Goal: Check status: Check status

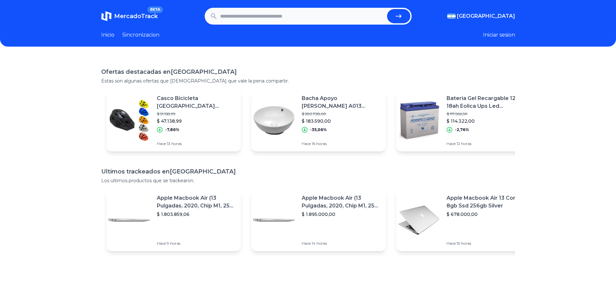
click at [335, 14] on input "text" at bounding box center [302, 16] width 164 height 14
type input "**********"
click at [387, 9] on button "submit" at bounding box center [398, 16] width 23 height 14
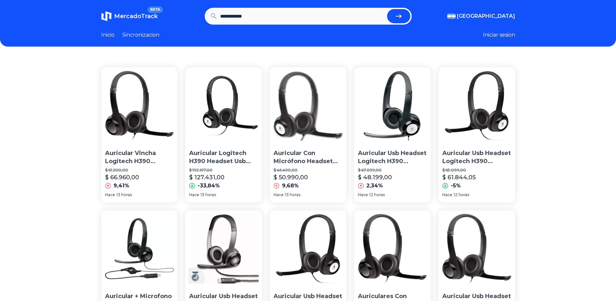
click at [148, 159] on p "Auricular Vincha Logitech H390 Micrófono Usb Skype Miniplug" at bounding box center [139, 157] width 69 height 16
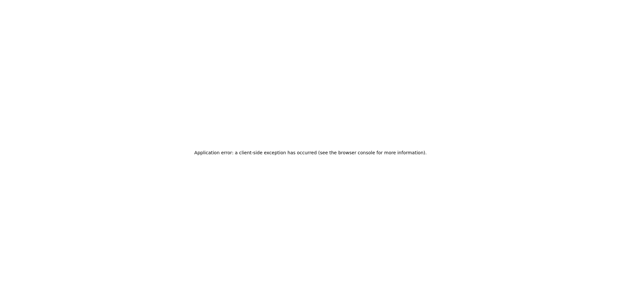
drag, startPoint x: 229, startPoint y: 86, endPoint x: 234, endPoint y: 85, distance: 4.9
drag, startPoint x: 346, startPoint y: 154, endPoint x: 374, endPoint y: 156, distance: 28.2
click at [370, 155] on h2 "Application error: a client-side exception has occurred (see the browser consol…" at bounding box center [310, 152] width 232 height 9
drag, startPoint x: 394, startPoint y: 157, endPoint x: 398, endPoint y: 152, distance: 6.4
click at [397, 156] on h2 "Application error: a client-side exception has occurred (see the browser consol…" at bounding box center [310, 152] width 232 height 9
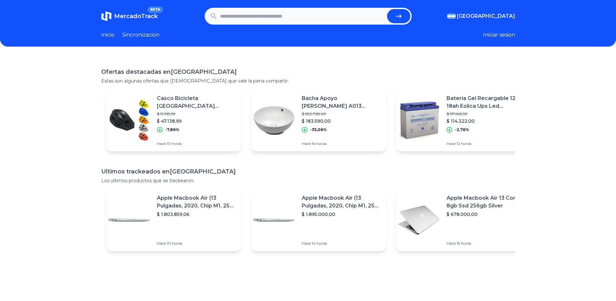
drag, startPoint x: 0, startPoint y: 0, endPoint x: 249, endPoint y: 18, distance: 249.2
click at [249, 18] on input "text" at bounding box center [302, 16] width 164 height 14
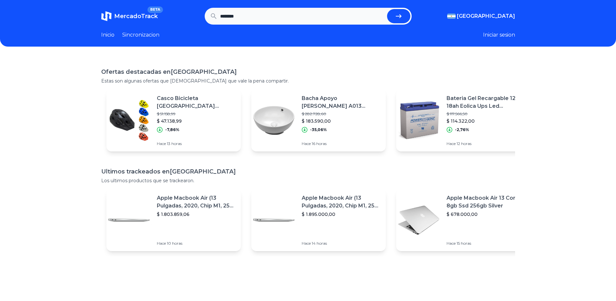
drag, startPoint x: 184, startPoint y: 22, endPoint x: 0, endPoint y: 36, distance: 184.8
click at [118, 26] on header "MercadoTrack BETA Argentina Argentina Uruguay Mexico Chile Peru Venezuela Colom…" at bounding box center [308, 23] width 616 height 47
paste input "**********"
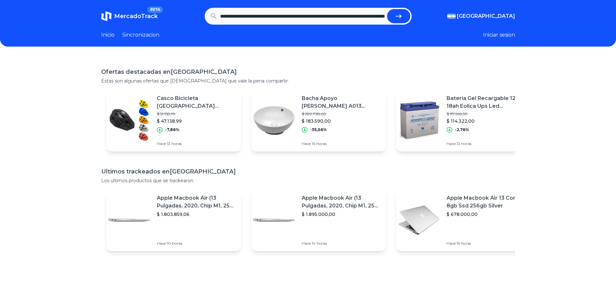
click at [409, 16] on button "submit" at bounding box center [398, 16] width 23 height 14
type input "**********"
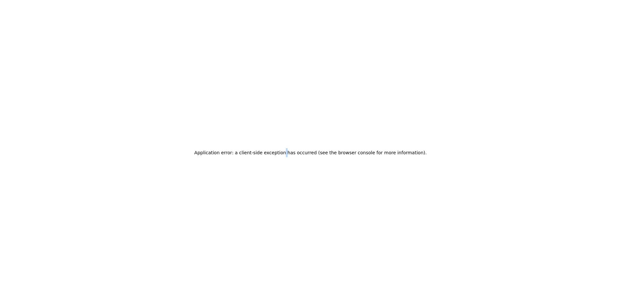
drag, startPoint x: 330, startPoint y: 141, endPoint x: 292, endPoint y: 150, distance: 39.9
click at [292, 150] on div "Application error: a client-side exception has occurred (see the browser consol…" at bounding box center [310, 152] width 621 height 305
drag, startPoint x: 315, startPoint y: 150, endPoint x: 343, endPoint y: 152, distance: 28.2
click at [334, 152] on h2 "Application error: a client-side exception has occurred (see the browser consol…" at bounding box center [310, 152] width 232 height 9
drag, startPoint x: 364, startPoint y: 153, endPoint x: 395, endPoint y: 154, distance: 31.4
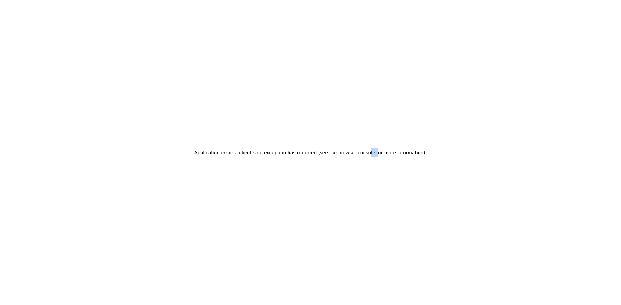
click at [371, 153] on h2 "Application error: a client-side exception has occurred (see the browser consol…" at bounding box center [310, 152] width 232 height 9
drag, startPoint x: 395, startPoint y: 154, endPoint x: 401, endPoint y: 147, distance: 9.4
click at [398, 155] on h2 "Application error: a client-side exception has occurred (see the browser consol…" at bounding box center [310, 152] width 232 height 9
